Goal: Find contact information: Find contact information

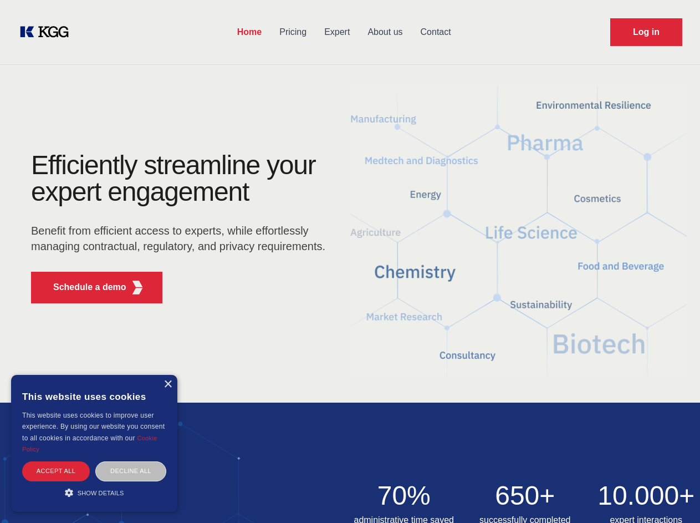
click at [350, 261] on div "Efficiently streamline your expert engagement Benefit from efficient access to …" at bounding box center [181, 232] width 337 height 160
click at [83, 287] on p "Schedule a demo" at bounding box center [89, 286] width 73 height 13
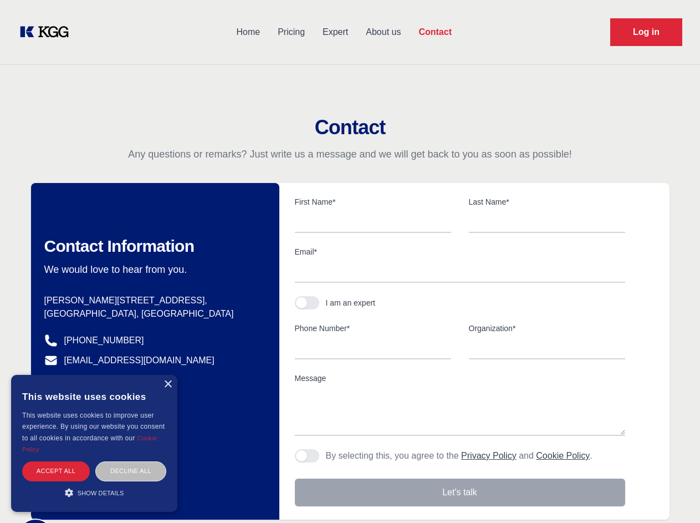
click at [167, 384] on div "× This website uses cookies This website uses cookies to improve user experienc…" at bounding box center [94, 443] width 166 height 137
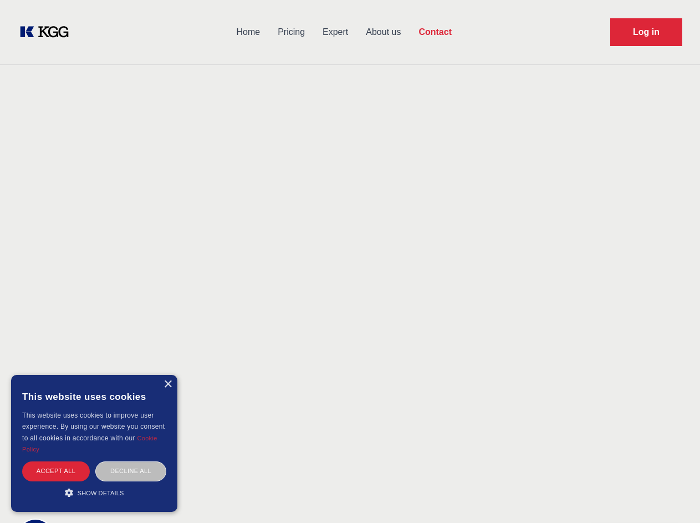
click at [56, 471] on div "Accept all" at bounding box center [56, 470] width 68 height 19
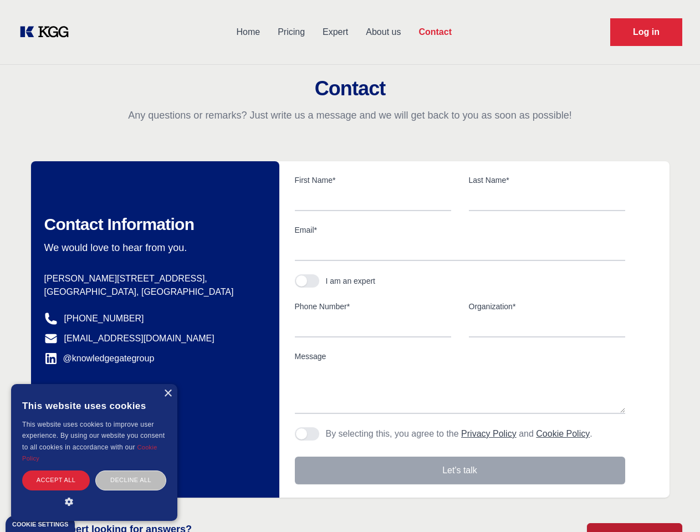
click at [131, 471] on div "Contact Information We would love to hear from you. Postal address [PERSON_NAME…" at bounding box center [155, 329] width 248 height 336
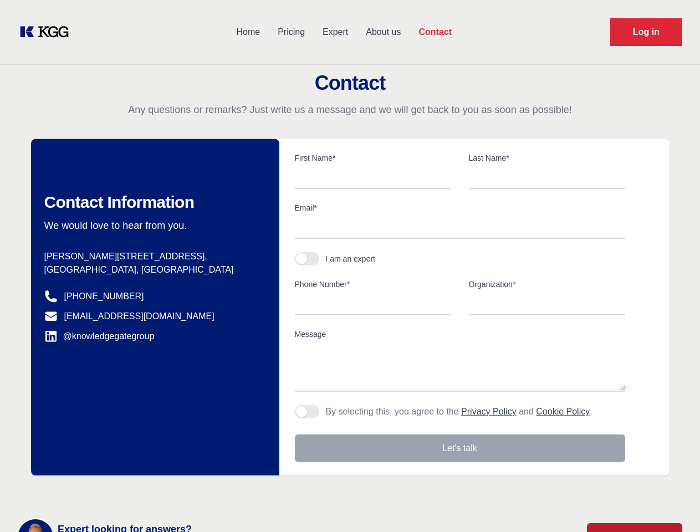
click at [94, 492] on main "Contact Any questions or remarks? Just write us a message and we will get back …" at bounding box center [350, 288] width 700 height 577
